Goal: Information Seeking & Learning: Learn about a topic

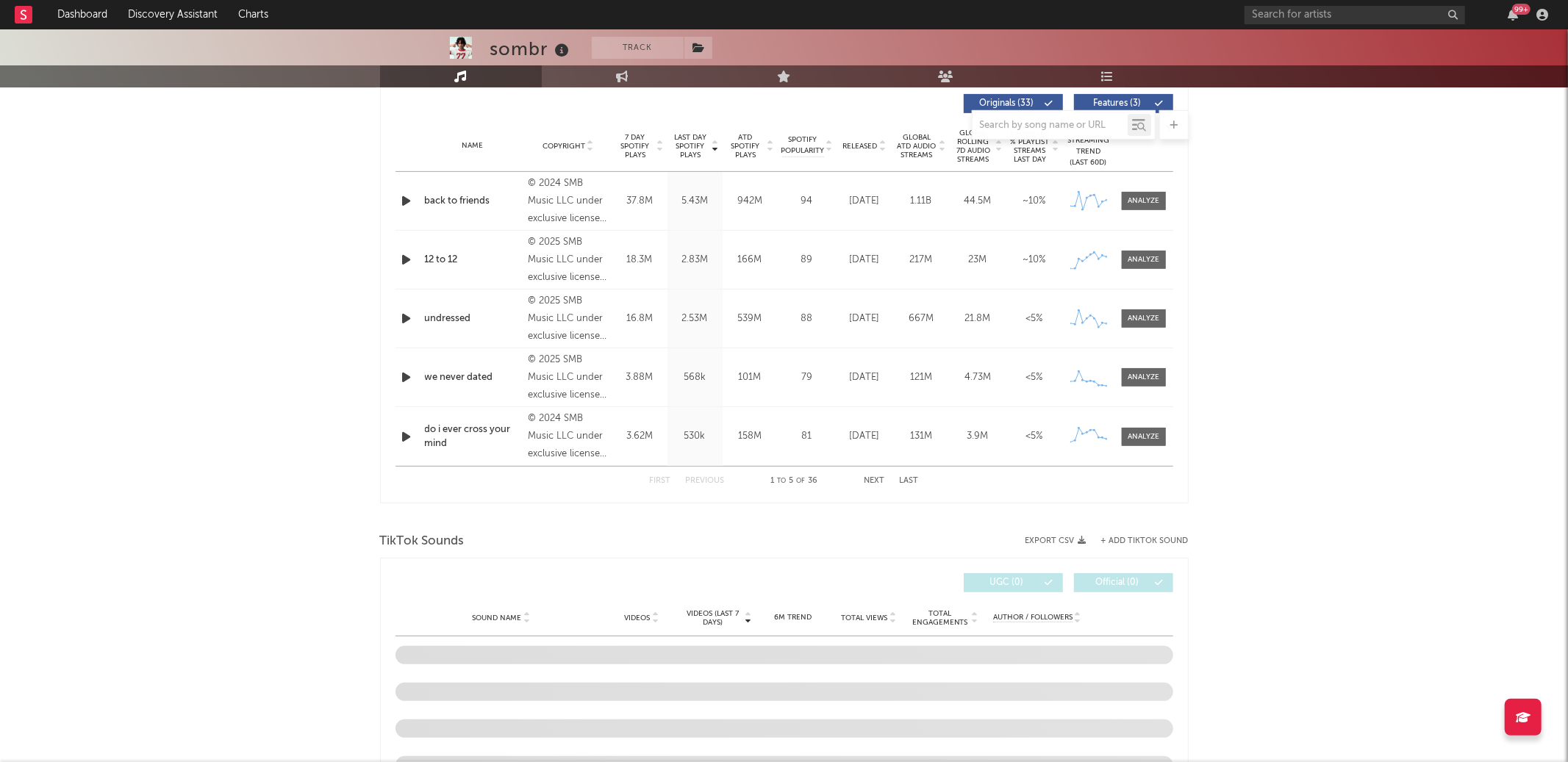
scroll to position [562, 0]
select select "6m"
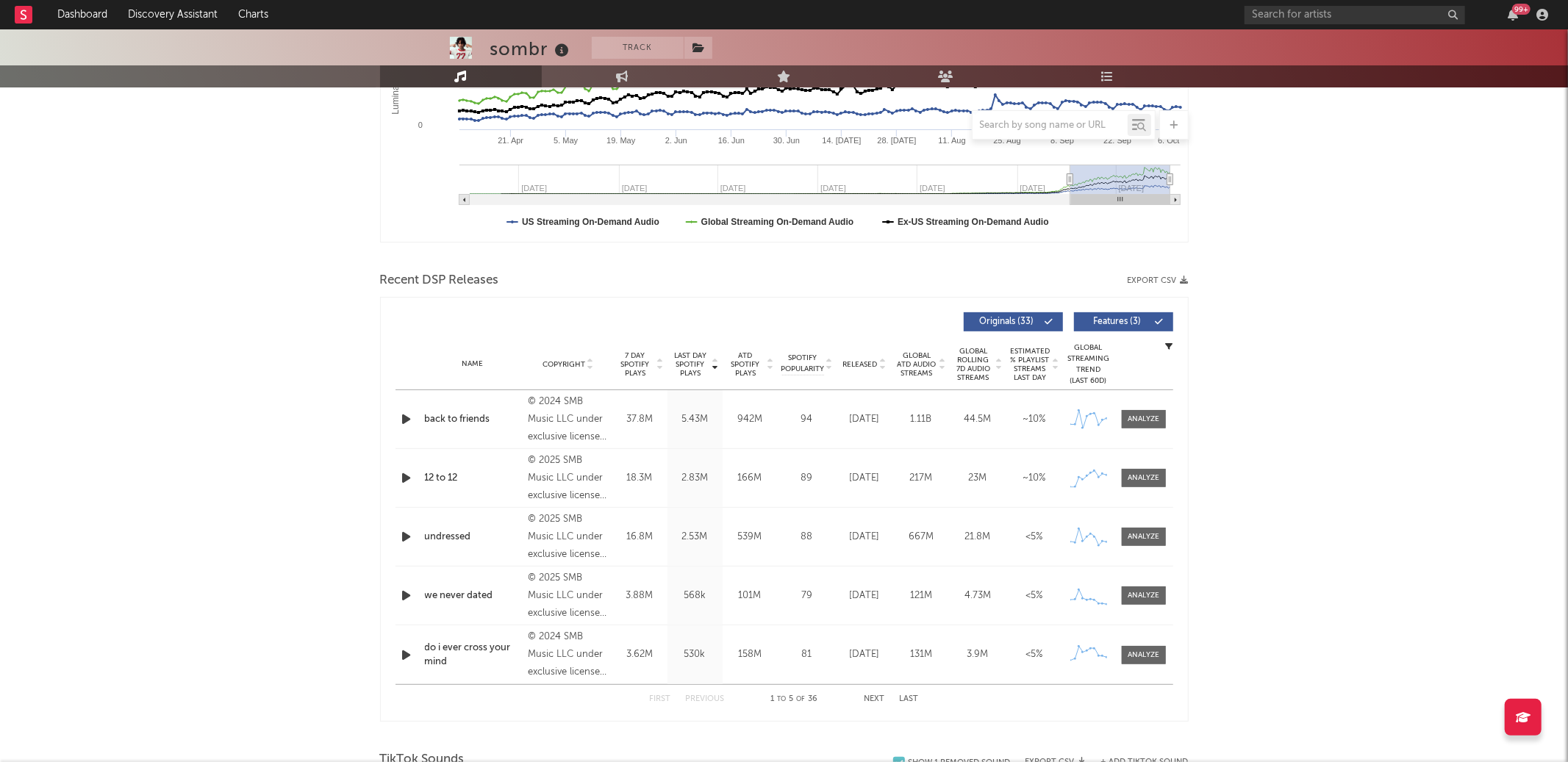
scroll to position [346, 0]
click at [1127, 479] on span at bounding box center [1144, 476] width 44 height 18
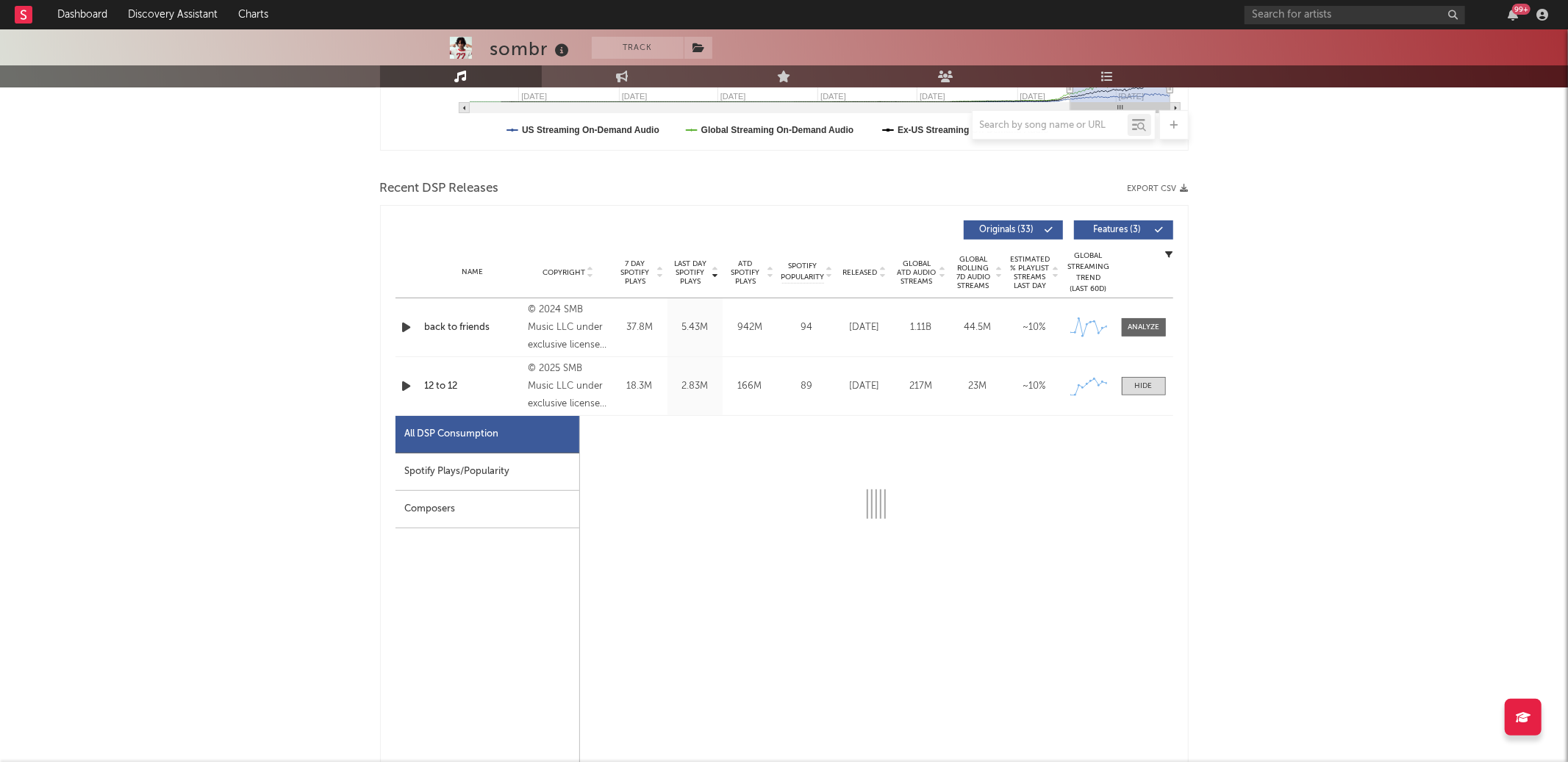
select select "1w"
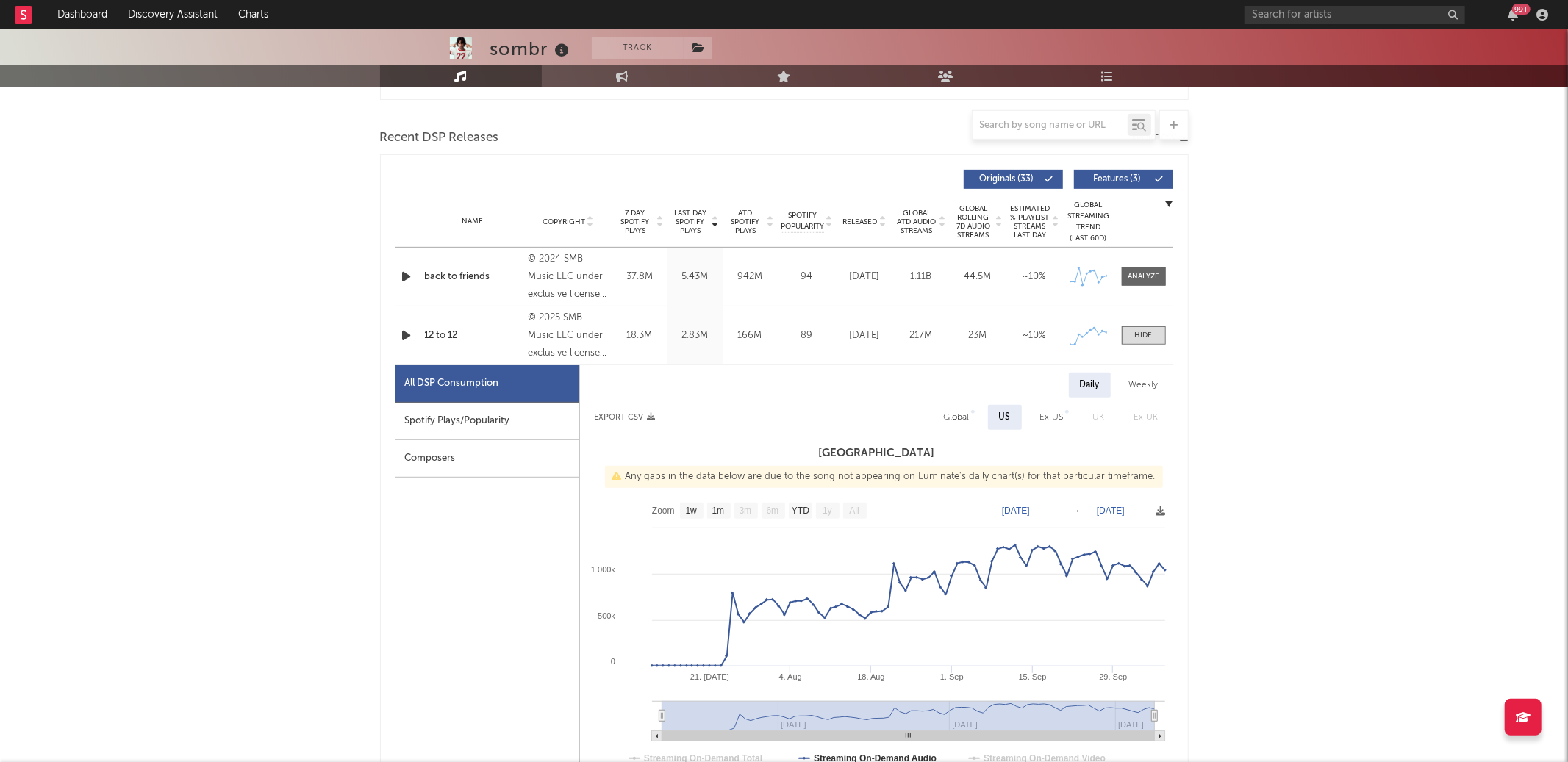
scroll to position [484, 0]
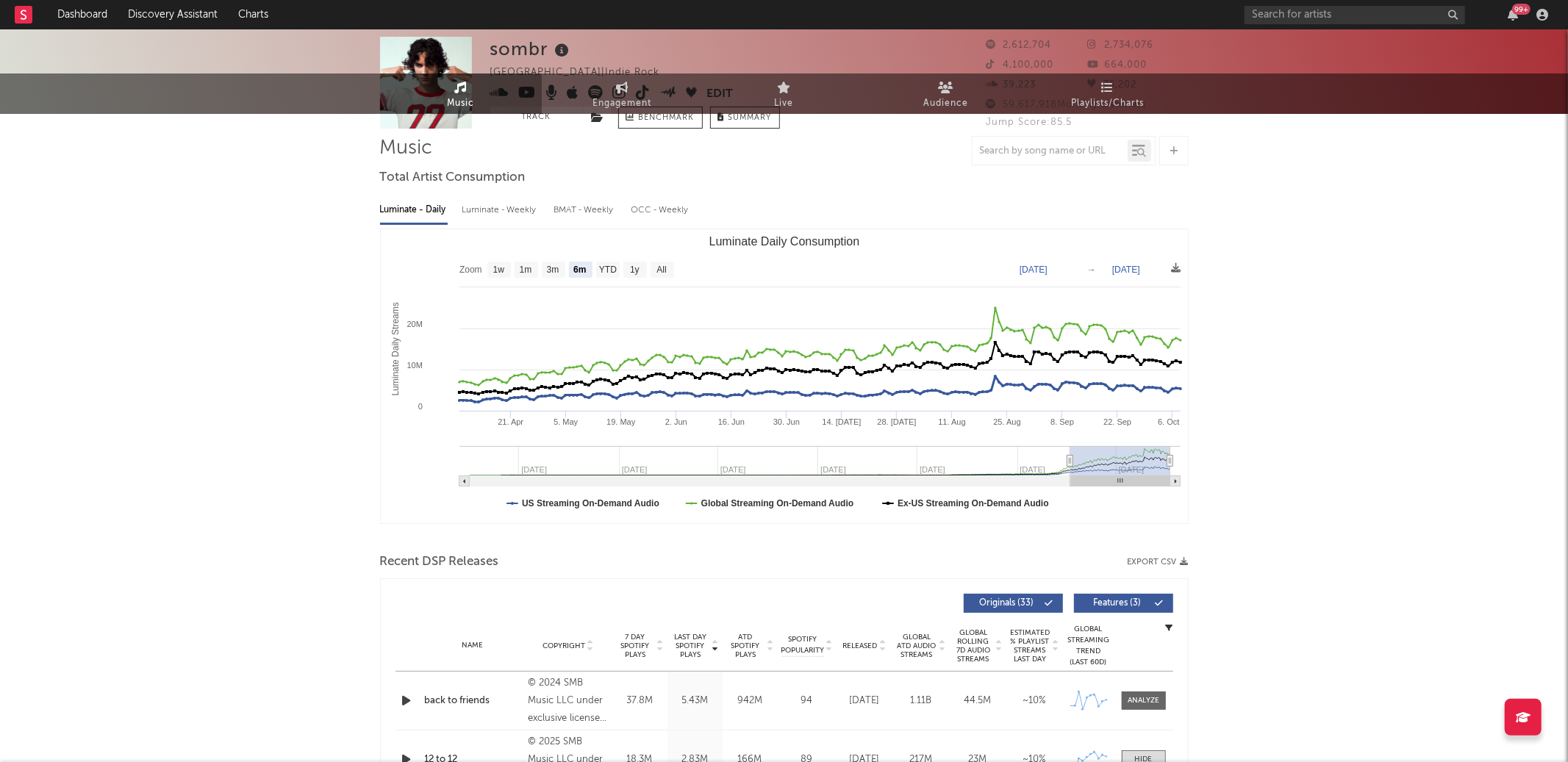
scroll to position [0, 0]
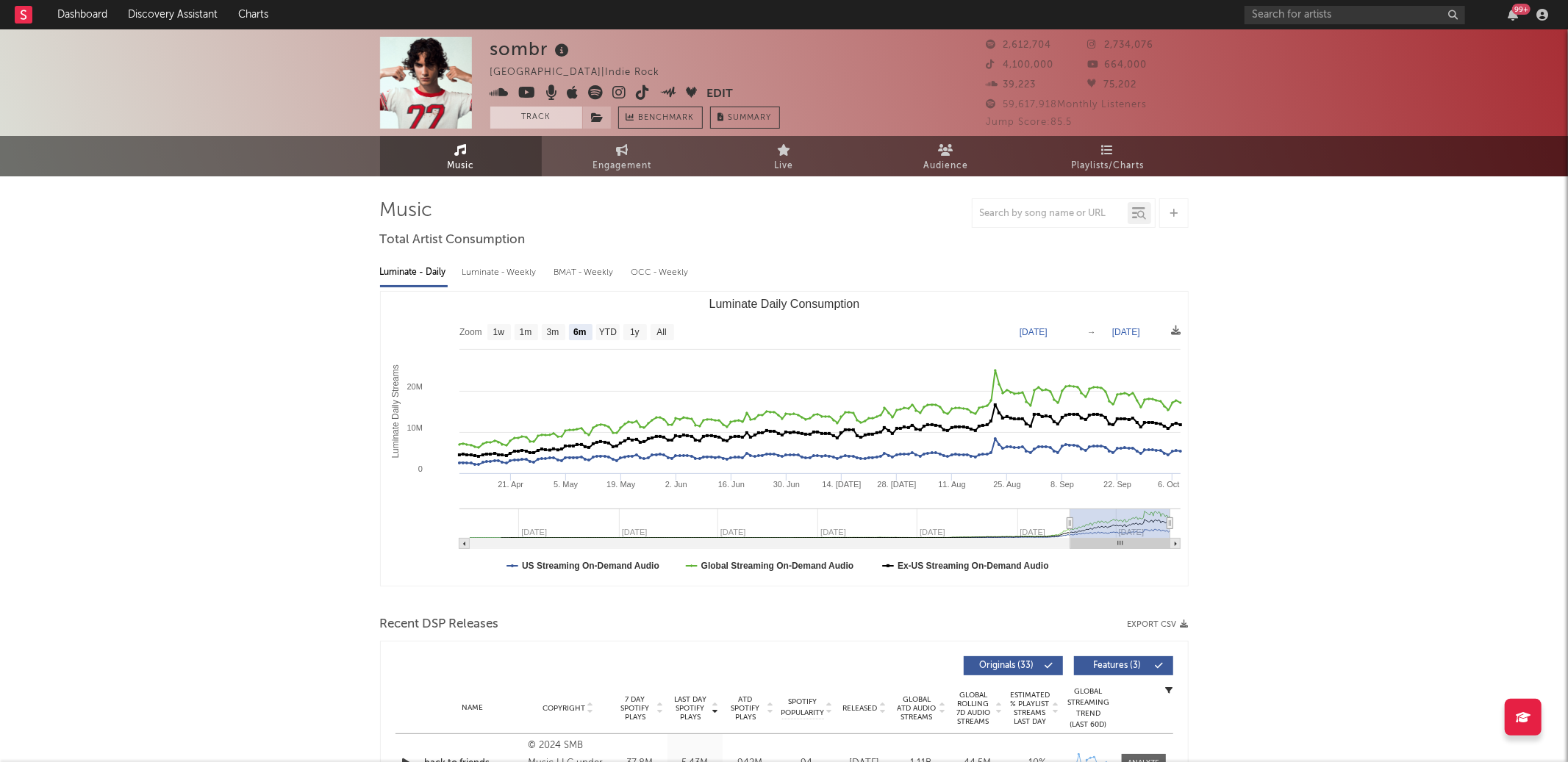
click at [566, 120] on button "Track" at bounding box center [536, 117] width 92 height 22
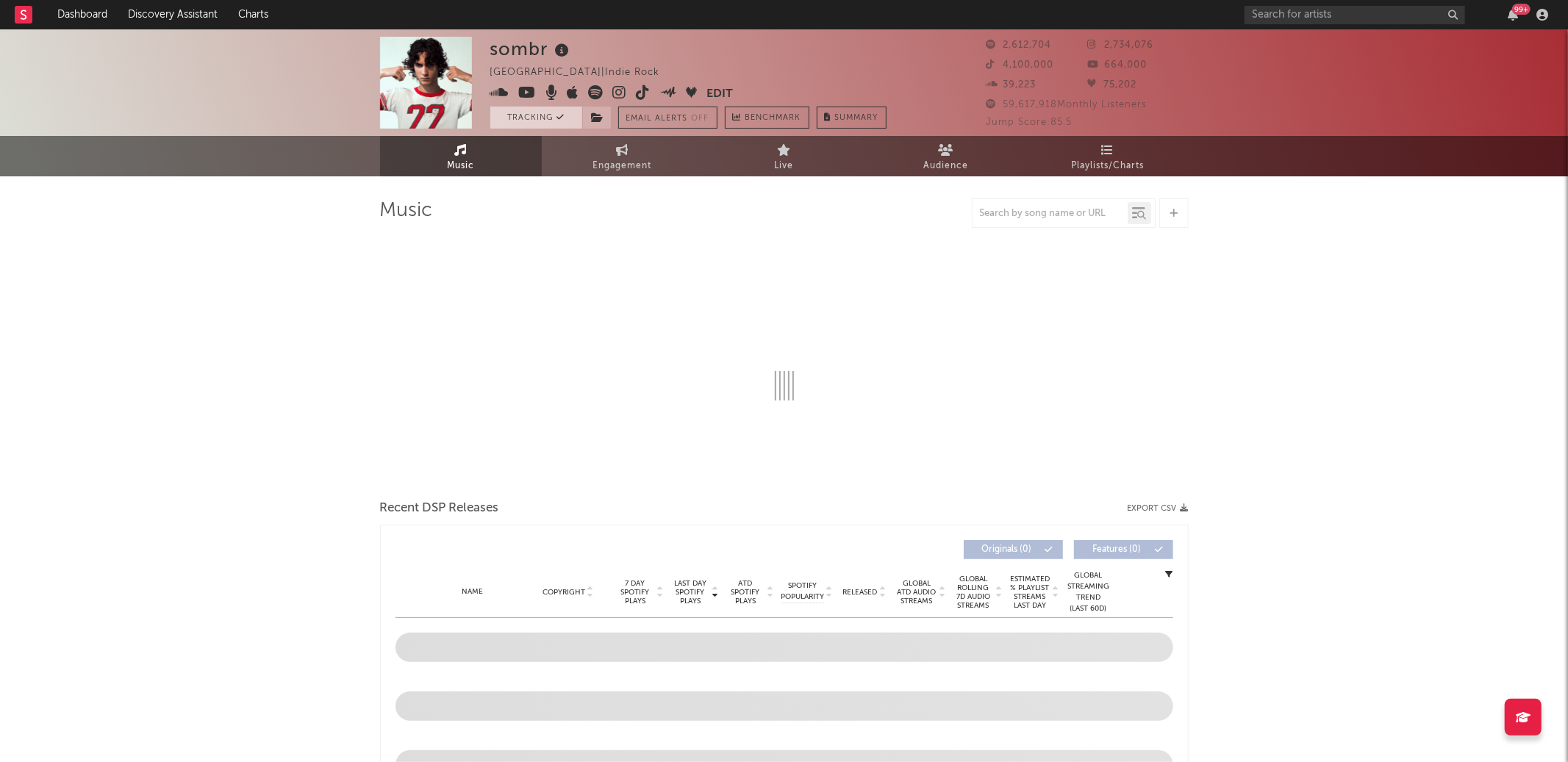
click at [552, 112] on button "Tracking" at bounding box center [536, 117] width 92 height 22
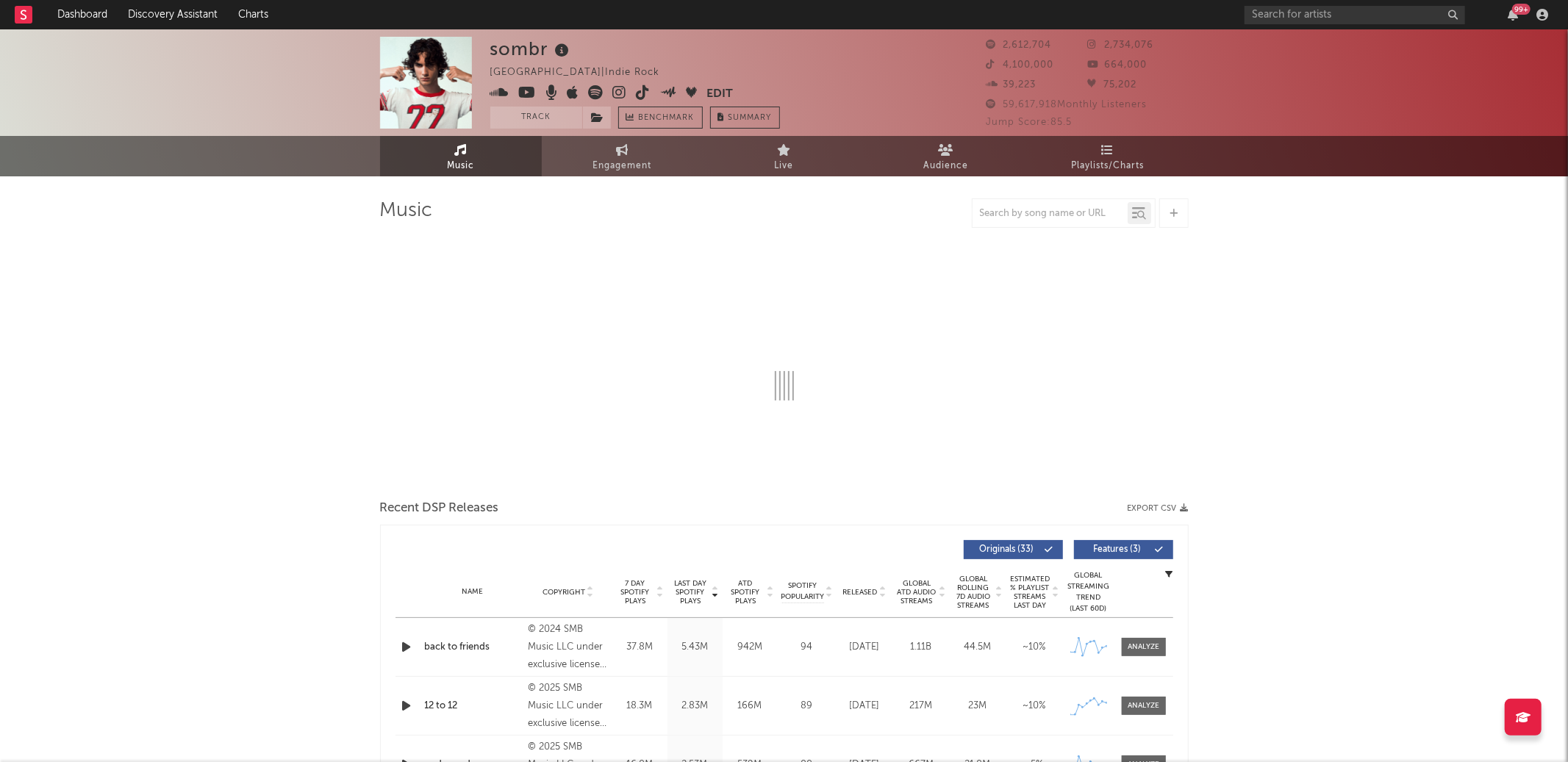
select select "6m"
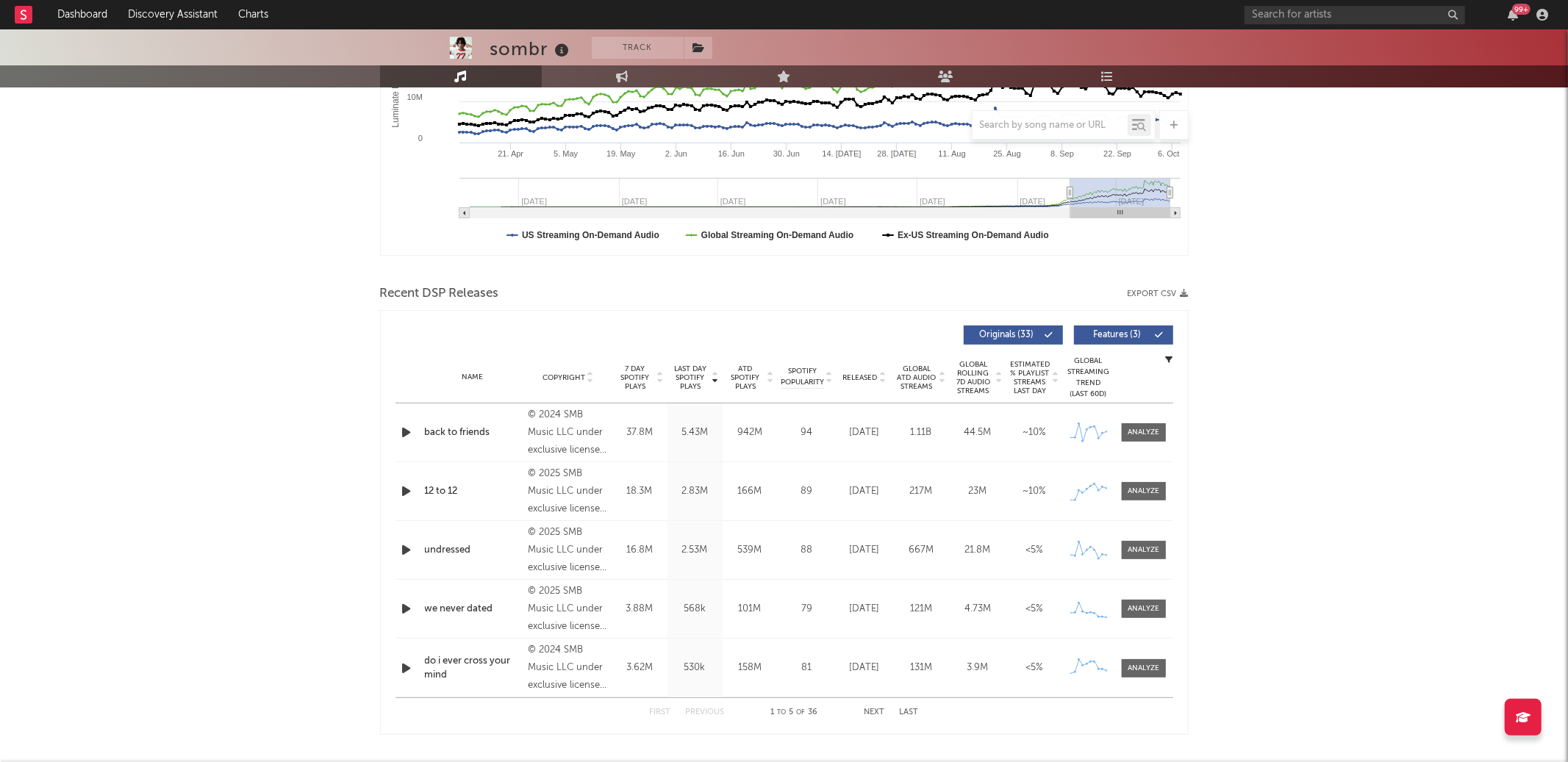
scroll to position [440, 0]
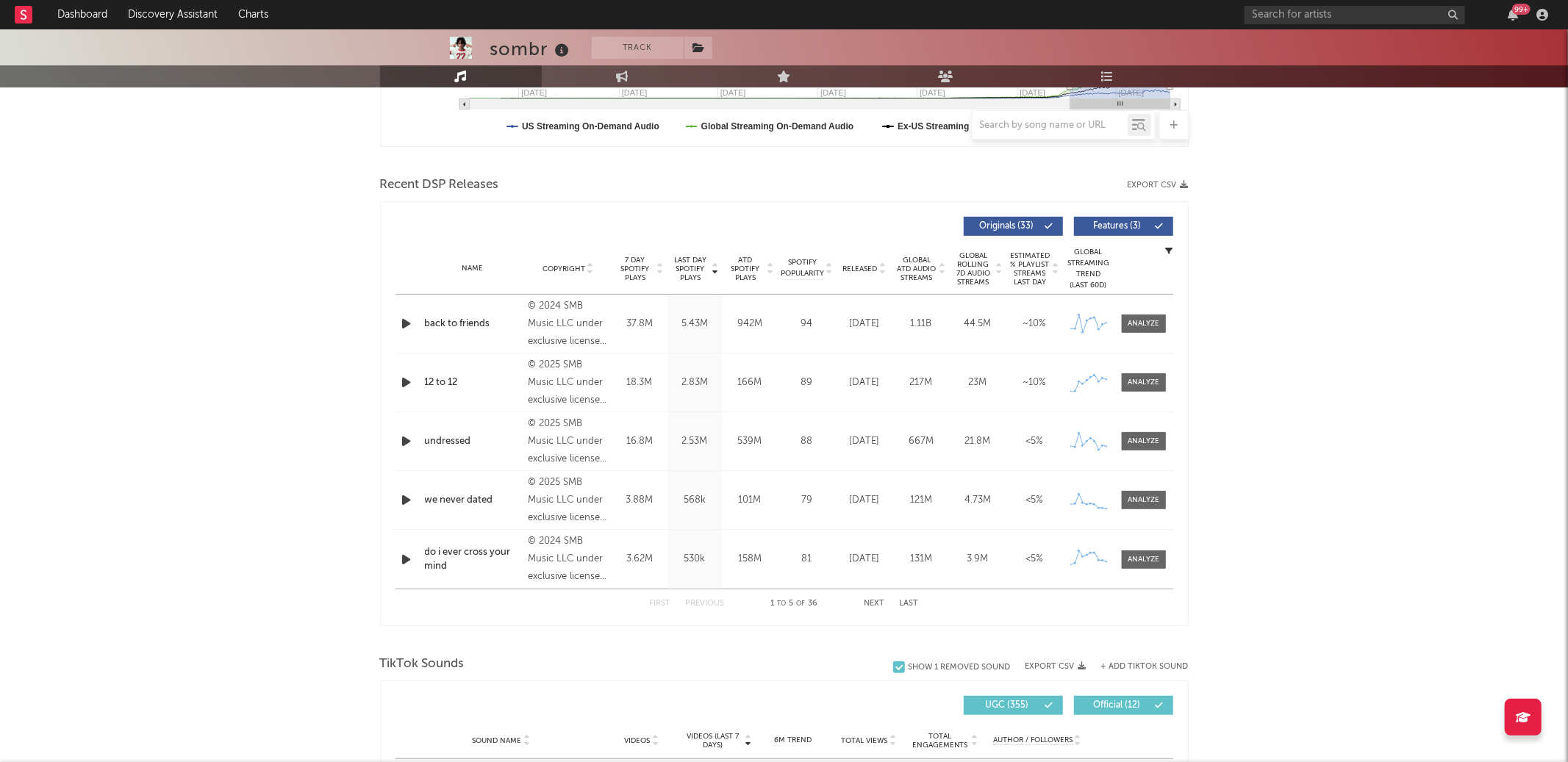
click at [460, 325] on div "back to friends" at bounding box center [472, 324] width 96 height 14
click at [444, 378] on div "12 to 12" at bounding box center [472, 382] width 96 height 14
